Goal: Information Seeking & Learning: Find specific page/section

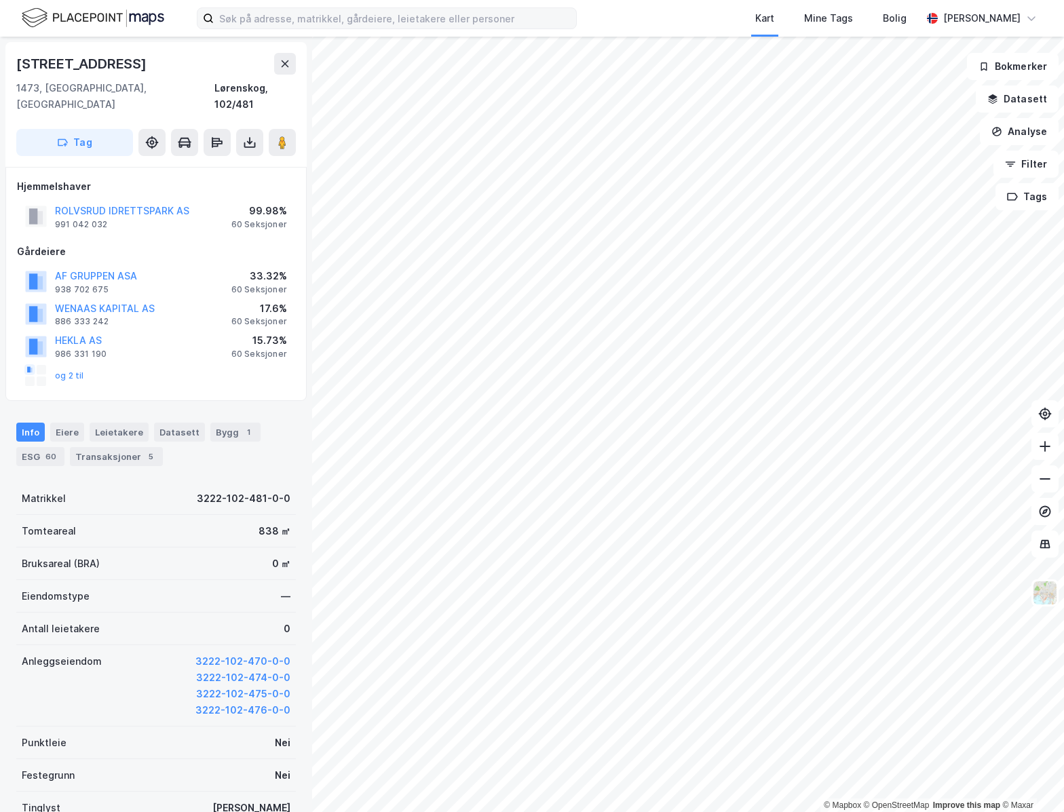
scroll to position [3, 0]
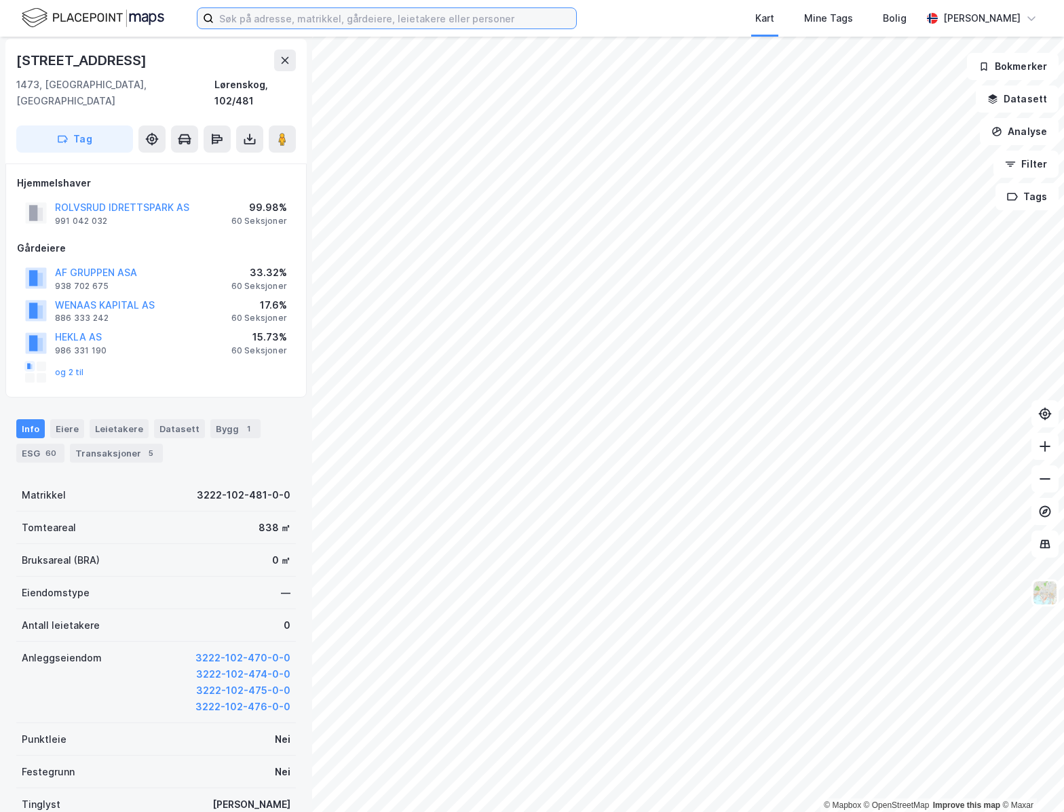
click at [329, 18] on input at bounding box center [395, 18] width 362 height 20
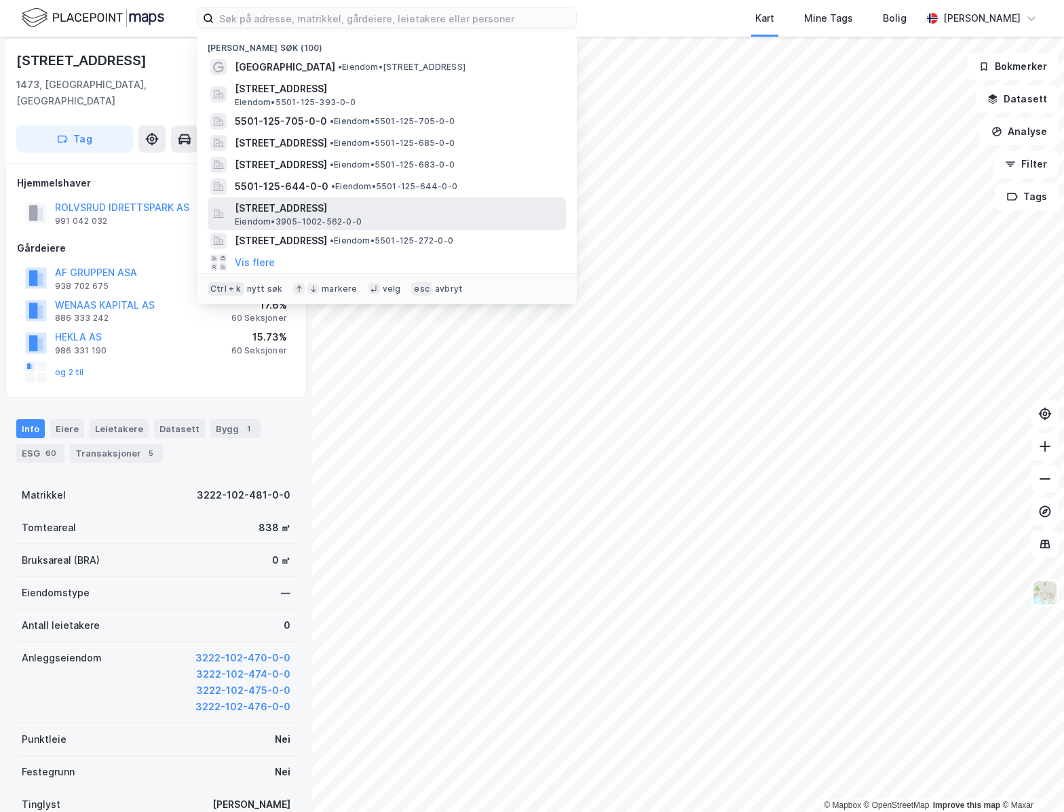
click at [358, 217] on span "Eiendom • 3905-1002-562-0-0" at bounding box center [298, 222] width 127 height 11
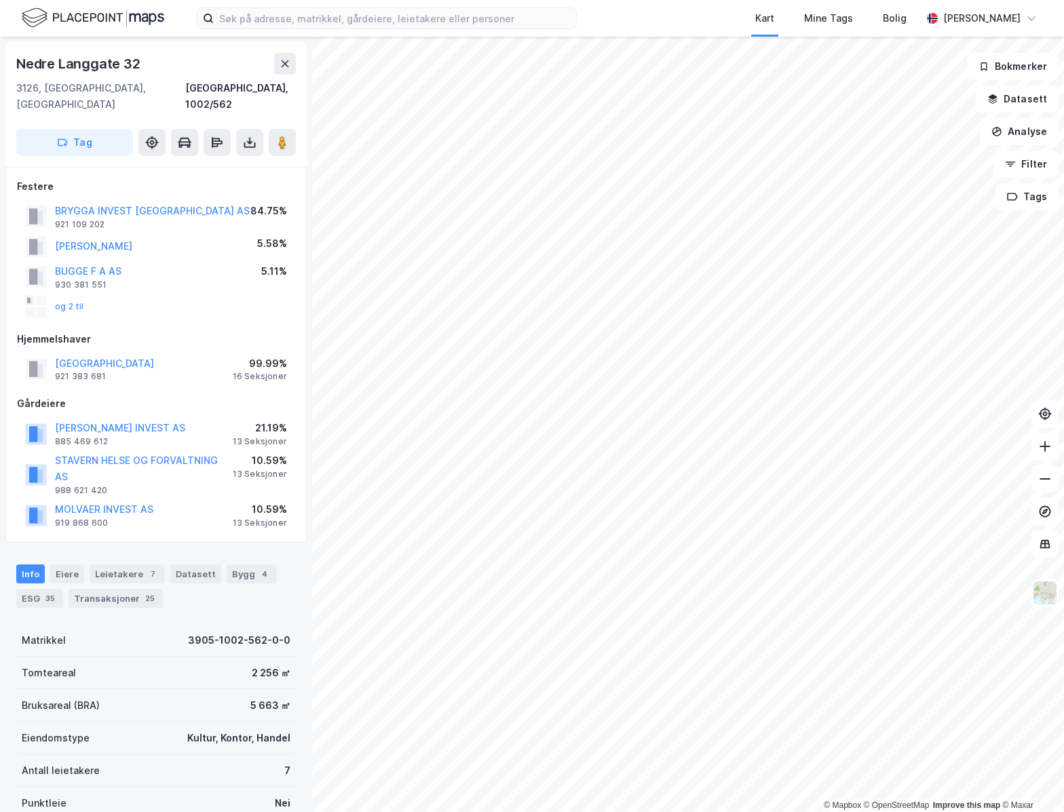
scroll to position [3, 0]
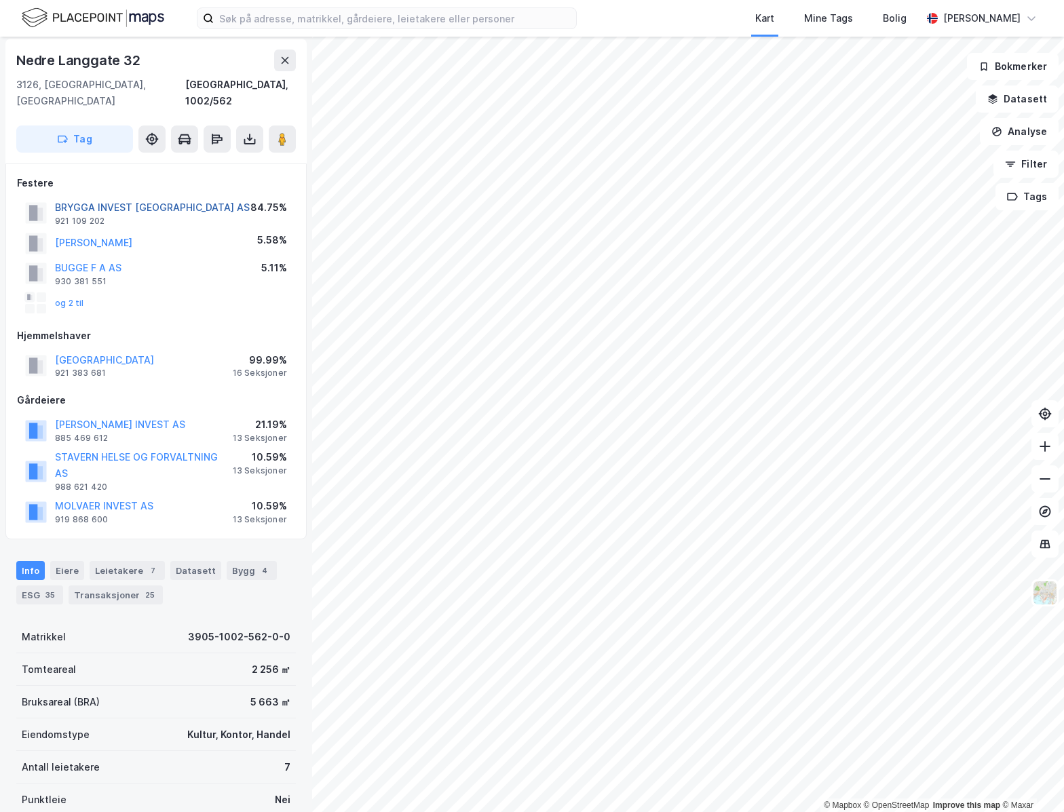
click at [0, 0] on button "BRYGGA INVEST [GEOGRAPHIC_DATA] AS" at bounding box center [0, 0] width 0 height 0
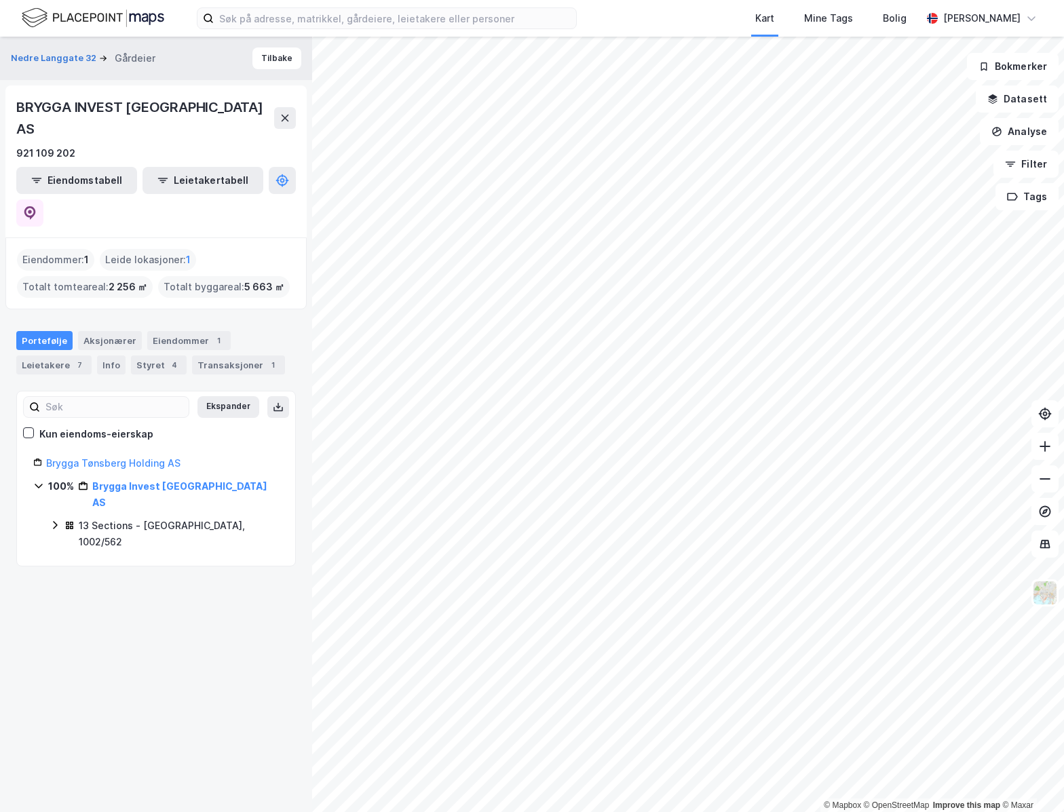
click at [54, 520] on icon at bounding box center [55, 525] width 11 height 11
